Goal: Task Accomplishment & Management: Complete application form

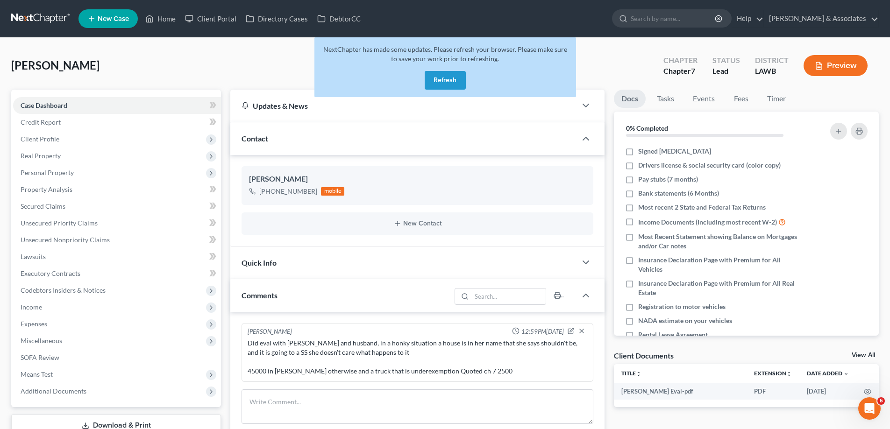
click at [451, 85] on button "Refresh" at bounding box center [445, 80] width 41 height 19
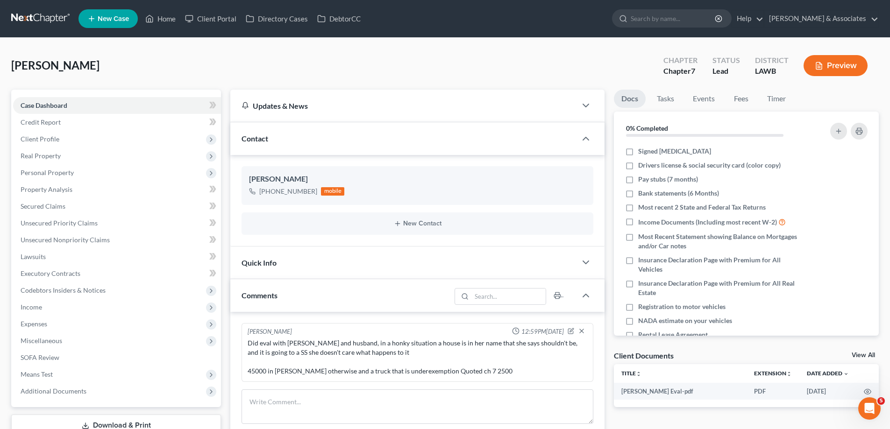
click at [118, 17] on span "New Case" at bounding box center [113, 18] width 31 height 7
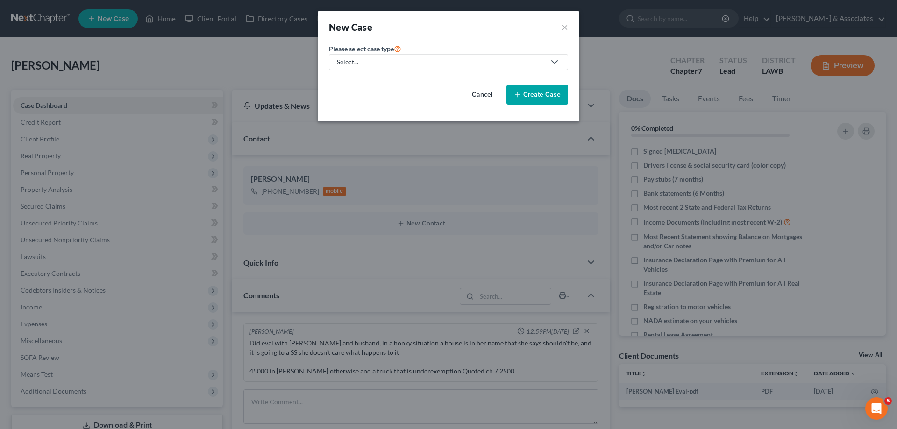
click at [447, 61] on div "Select..." at bounding box center [441, 61] width 208 height 9
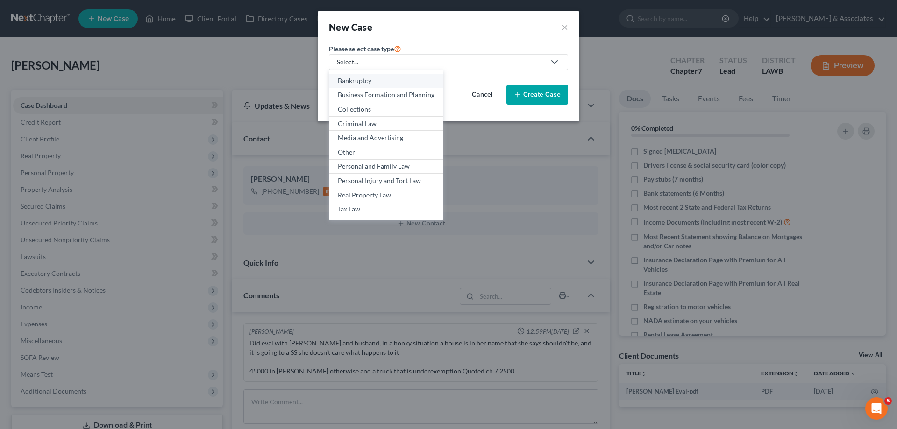
click at [365, 76] on div "Bankruptcy" at bounding box center [386, 80] width 97 height 9
select select "35"
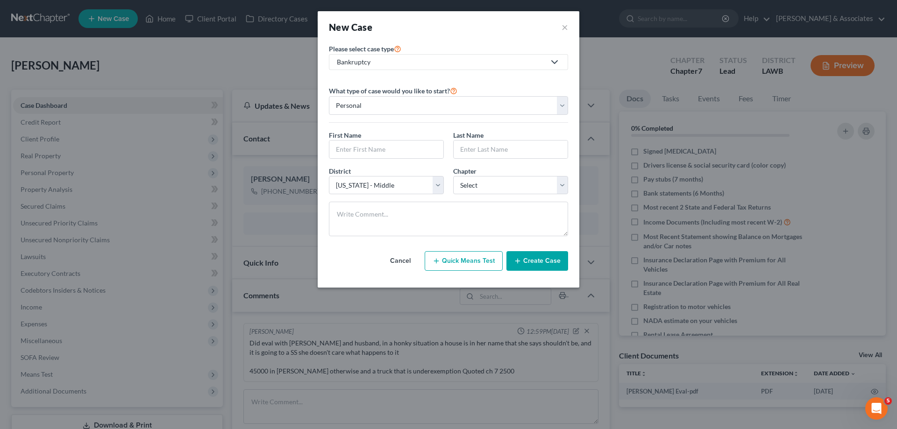
click at [394, 139] on div "First Name *" at bounding box center [386, 144] width 124 height 29
click at [382, 153] on input "text" at bounding box center [386, 150] width 114 height 18
type input "Aaron"
type input "Audra"
select select "0"
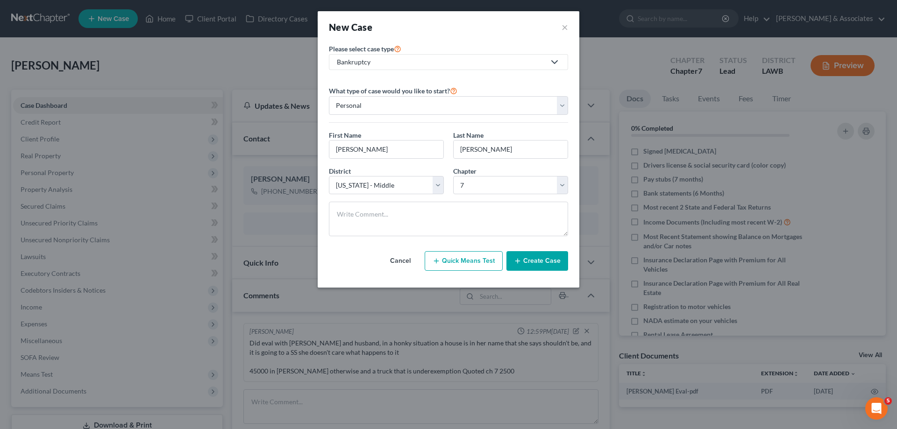
click at [542, 250] on div "Cancel Quick Means Test Create Case" at bounding box center [448, 261] width 239 height 35
click at [531, 253] on button "Create Case" at bounding box center [537, 261] width 62 height 20
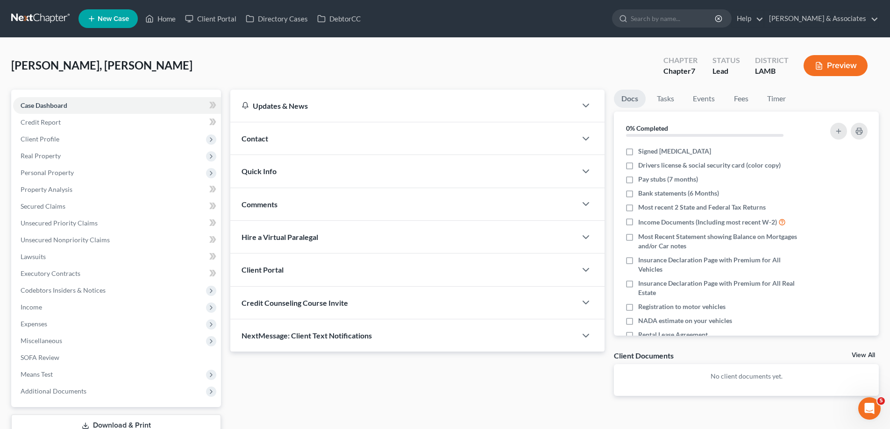
click at [481, 143] on div "Contact" at bounding box center [403, 138] width 346 height 32
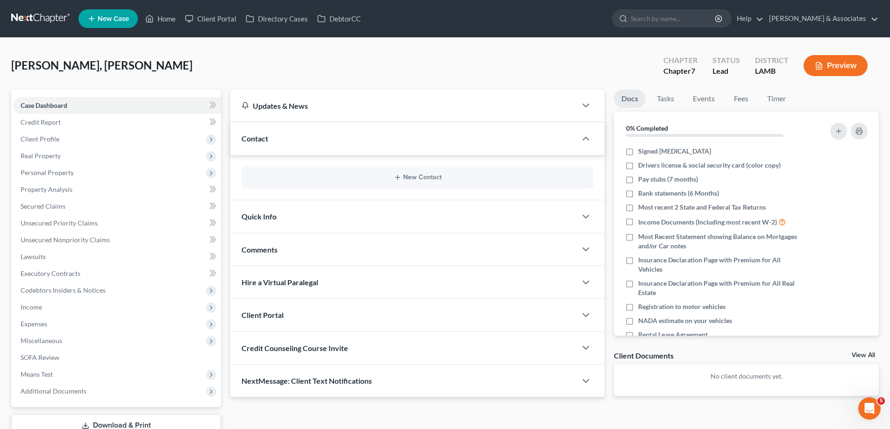
click at [435, 184] on div "New Contact" at bounding box center [418, 177] width 352 height 22
click at [409, 176] on button "New Contact" at bounding box center [417, 177] width 337 height 7
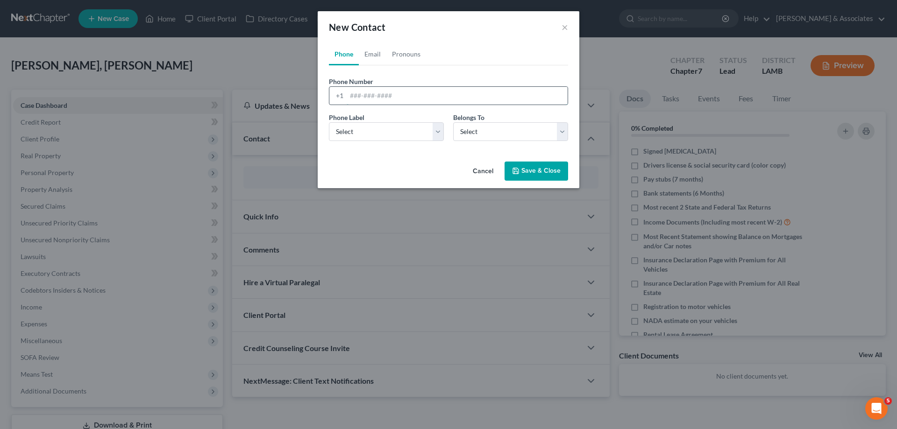
click at [363, 101] on input "tel" at bounding box center [457, 96] width 221 height 18
paste input "225-241-8988"
type input "225-241-8988"
click at [373, 138] on select "Select Mobile Home Work Other" at bounding box center [386, 131] width 115 height 19
click at [329, 122] on select "Select Mobile Home Work Other" at bounding box center [386, 131] width 115 height 19
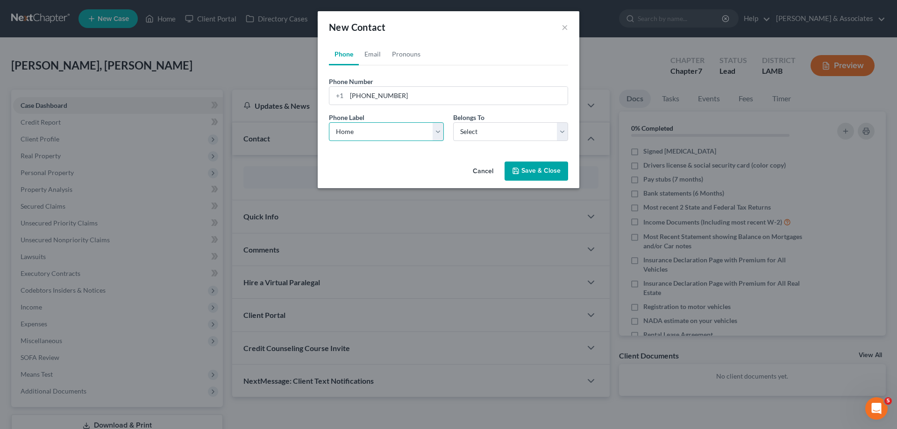
click at [379, 130] on select "Select Mobile Home Work Other" at bounding box center [386, 131] width 115 height 19
select select "0"
click at [329, 122] on select "Select Mobile Home Work Other" at bounding box center [386, 131] width 115 height 19
click at [478, 128] on select "Select Client Other" at bounding box center [510, 131] width 115 height 19
select select "0"
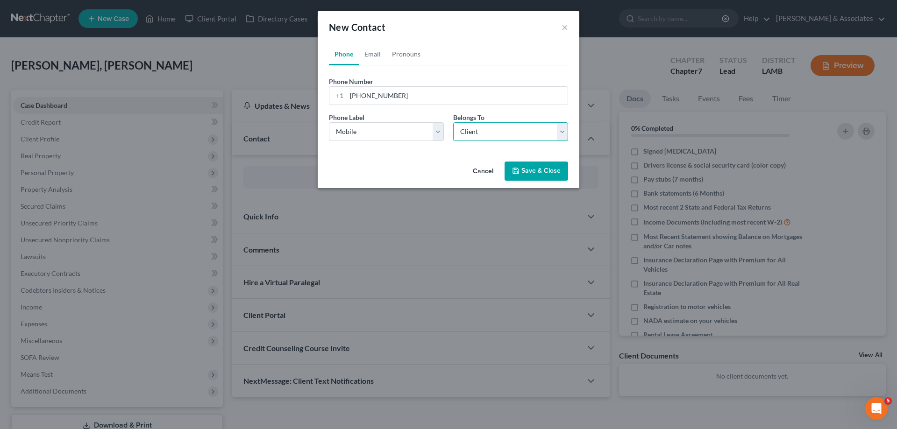
click at [453, 122] on select "Select Client Other" at bounding box center [510, 131] width 115 height 19
select select "0"
click at [373, 56] on link "Email" at bounding box center [373, 54] width 28 height 22
click at [385, 97] on input "email" at bounding box center [457, 96] width 221 height 18
paste input "msaudraj19@yahoo.com"
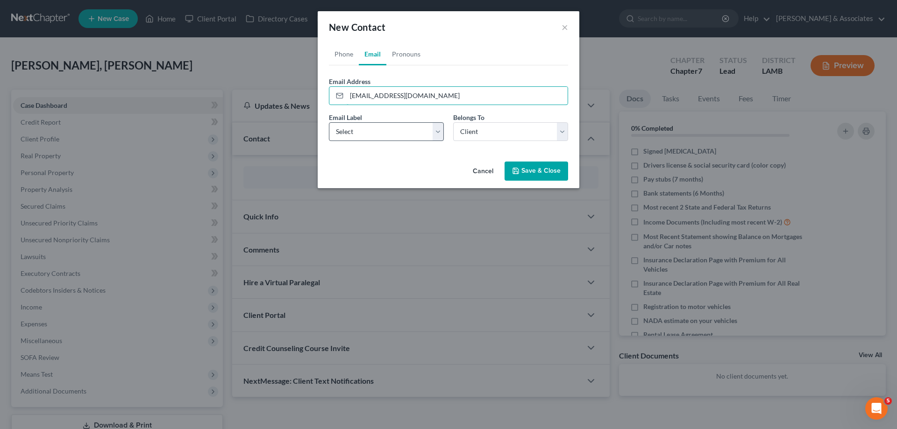
type input "msaudraj19@yahoo.com"
click at [364, 136] on select "Select Home Work Other" at bounding box center [386, 131] width 115 height 19
select select "0"
click at [329, 122] on select "Select Home Work Other" at bounding box center [386, 131] width 115 height 19
click at [529, 163] on button "Save & Close" at bounding box center [537, 172] width 64 height 20
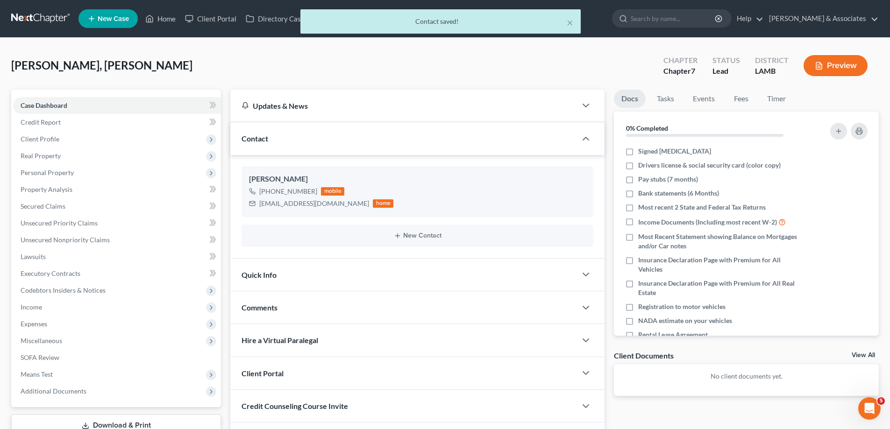
click at [356, 310] on div "Comments" at bounding box center [403, 308] width 346 height 32
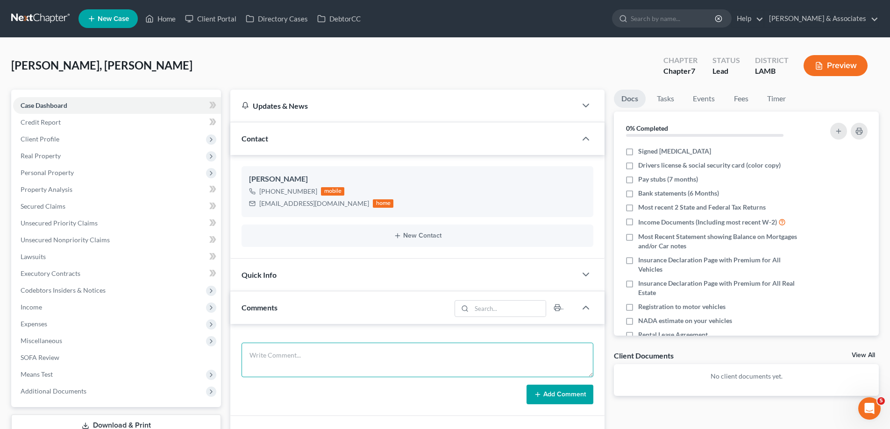
click at [338, 355] on textarea at bounding box center [418, 360] width 352 height 35
paste textarea "Did eval with Audra, 49000 in GUS, No assets, Quoted 2500 Ch 7"
type textarea "Did eval with Audra, 49000 in GUS, No assets, Quoted 2500 Ch 7"
click at [556, 394] on button "Add Comment" at bounding box center [560, 395] width 67 height 20
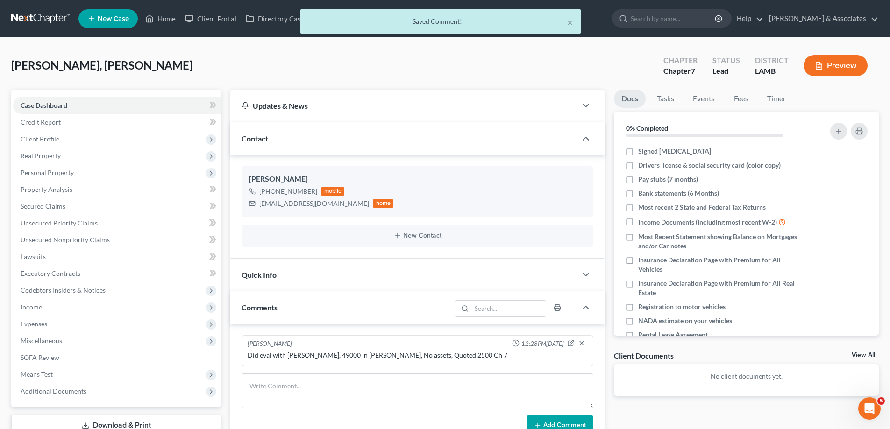
click at [857, 353] on link "View All" at bounding box center [863, 355] width 23 height 7
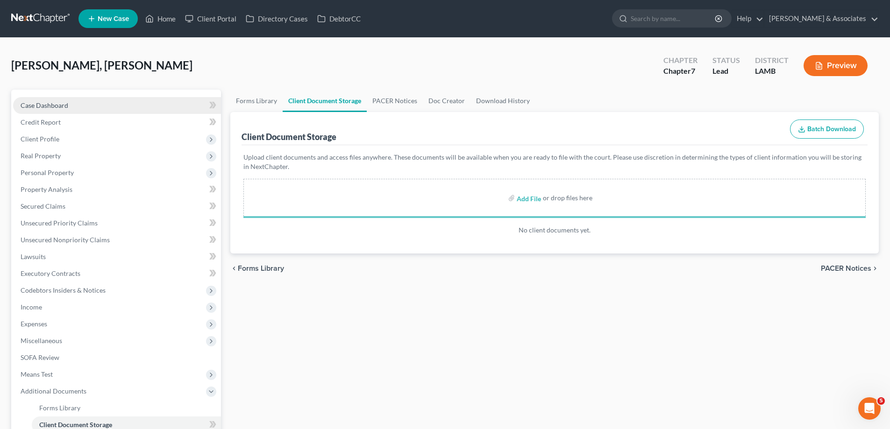
click at [54, 108] on span "Case Dashboard" at bounding box center [45, 105] width 48 height 8
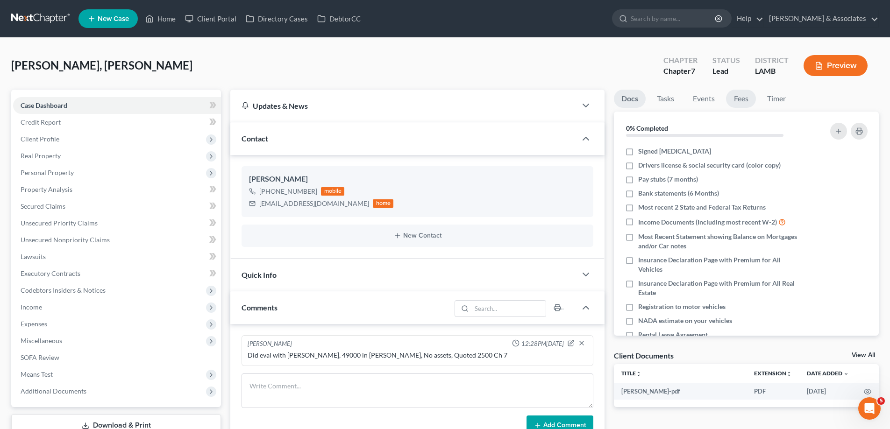
click at [745, 100] on link "Fees" at bounding box center [741, 99] width 30 height 18
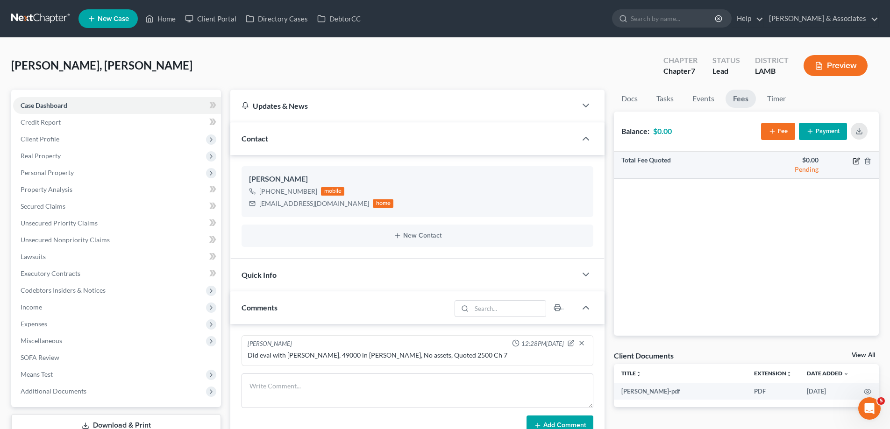
click at [859, 163] on icon "button" at bounding box center [856, 161] width 6 height 6
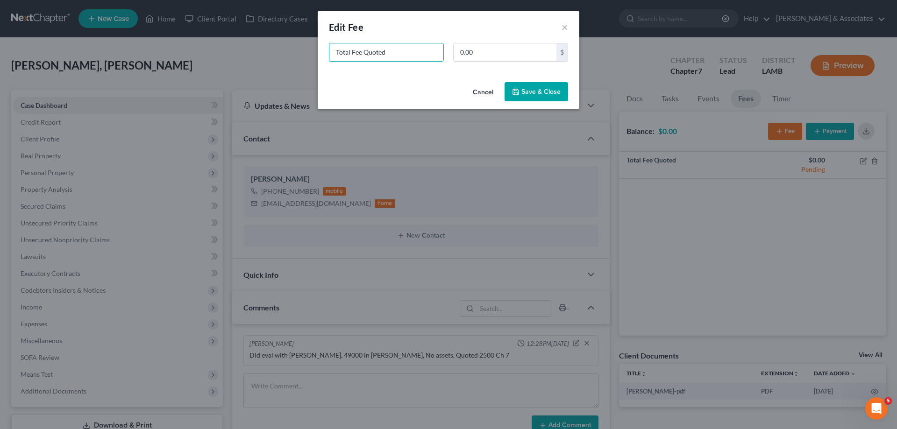
drag, startPoint x: 185, startPoint y: 44, endPoint x: 123, endPoint y: 44, distance: 61.7
click at [123, 44] on div "New Fee Edit Fee × Total Fee Quoted 0.00 $ Cancel Save & Close" at bounding box center [448, 214] width 897 height 429
type input "CH 7"
type input "2,500"
click at [539, 90] on button "Save & Close" at bounding box center [537, 92] width 64 height 20
